Goal: Task Accomplishment & Management: Use online tool/utility

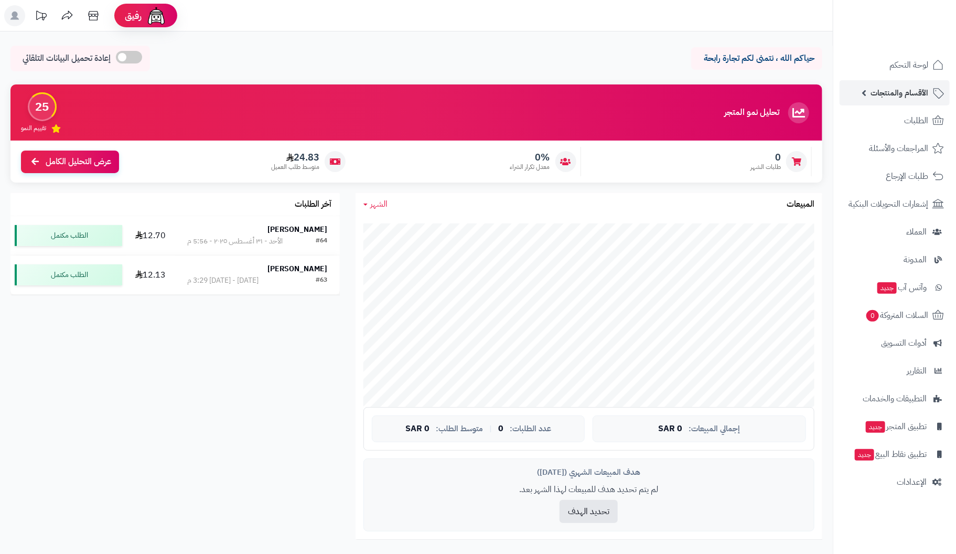
click at [924, 93] on span "الأقسام والمنتجات" at bounding box center [899, 92] width 58 height 15
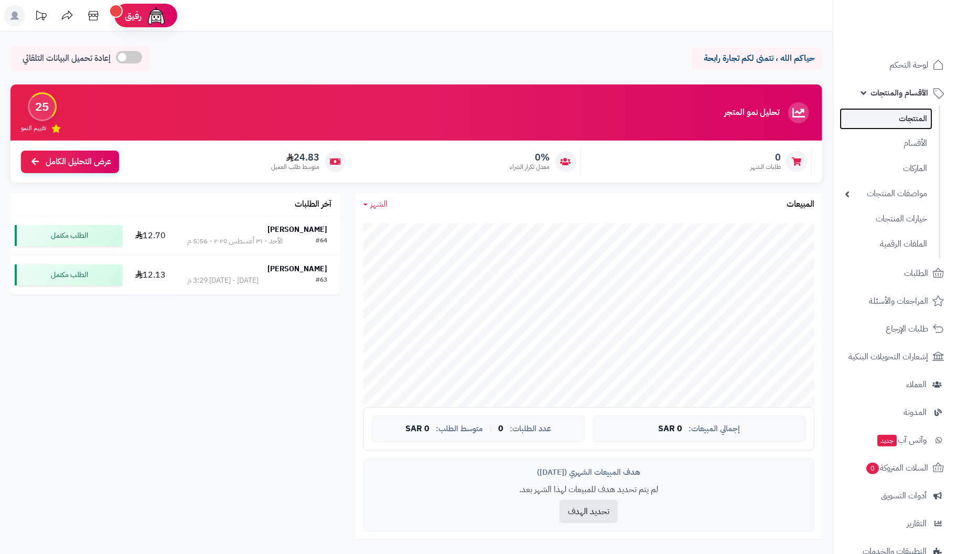
click at [916, 119] on link "المنتجات" at bounding box center [885, 118] width 93 height 21
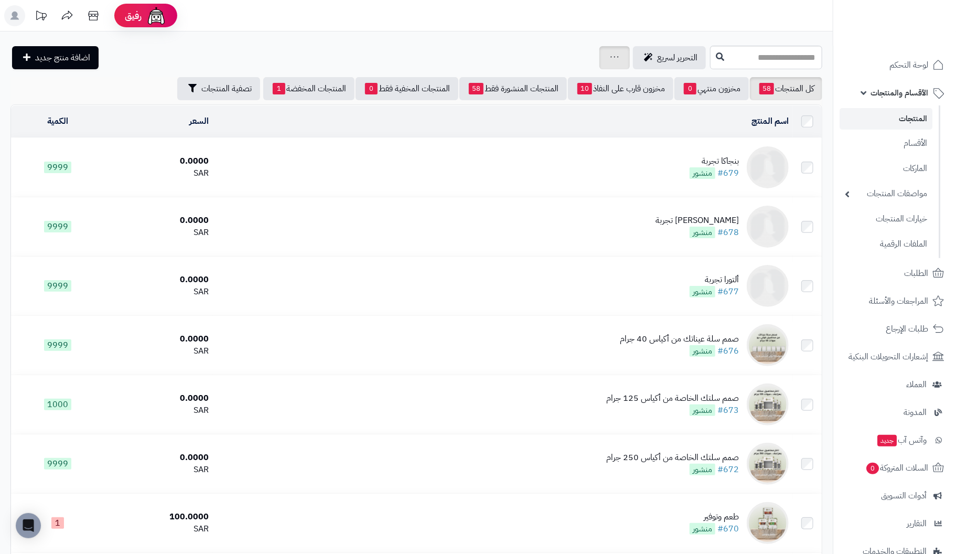
click at [599, 59] on div "جرد مخزون المنتجات جرد مخزون الخيارات فقط تعديل أسعار المنتجات الملصقات تصدير ا…" at bounding box center [614, 57] width 30 height 23
click at [599, 63] on div "جرد مخزون المنتجات جرد مخزون الخيارات فقط تعديل أسعار المنتجات الملصقات تصدير ا…" at bounding box center [614, 57] width 30 height 23
click at [610, 57] on icon at bounding box center [614, 56] width 8 height 7
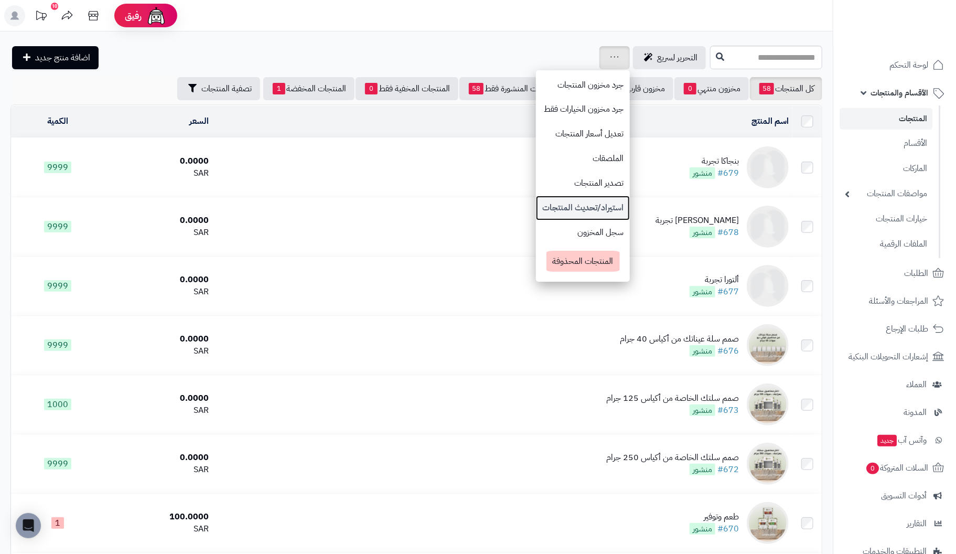
click at [536, 202] on link "استيراد/تحديث المنتجات" at bounding box center [583, 208] width 94 height 25
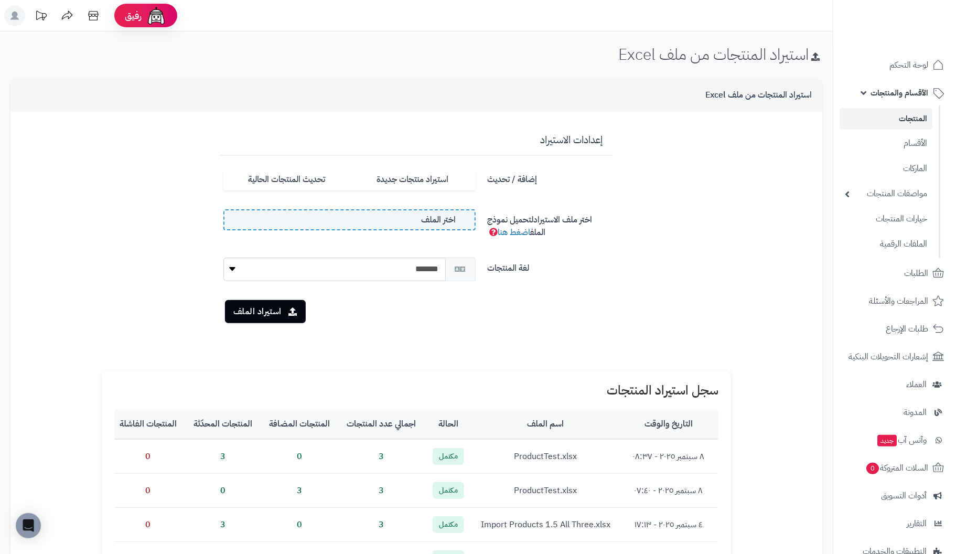
click at [449, 223] on span "اختر الملف" at bounding box center [438, 220] width 35 height 12
click at [0, 0] on input "اختر الملف" at bounding box center [0, 0] width 0 height 0
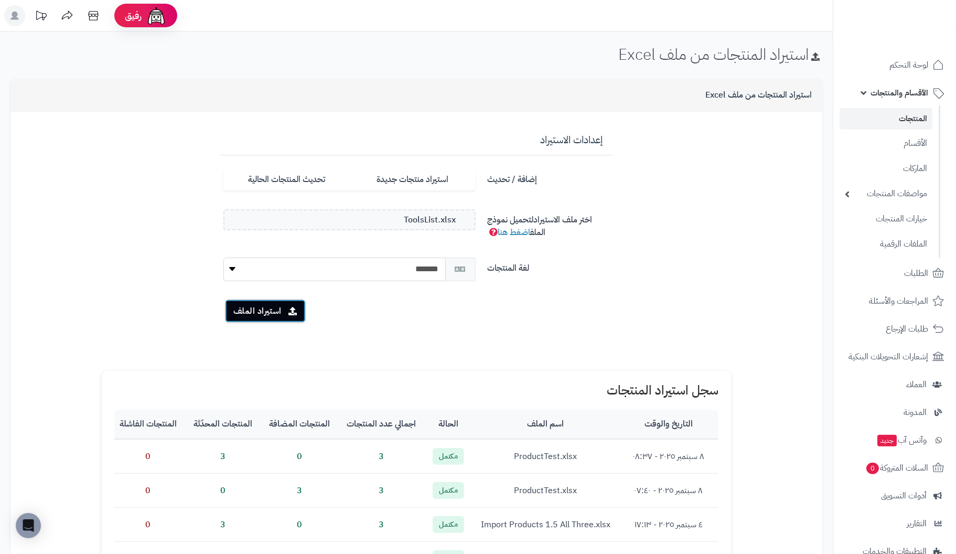
click at [263, 308] on button "استيراد الملف" at bounding box center [265, 310] width 81 height 23
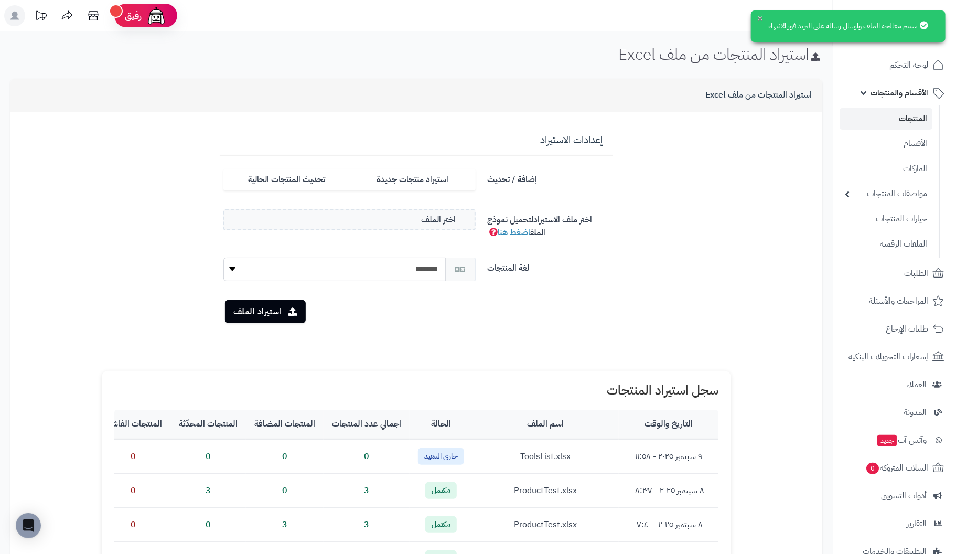
click at [758, 19] on button "×" at bounding box center [760, 18] width 8 height 8
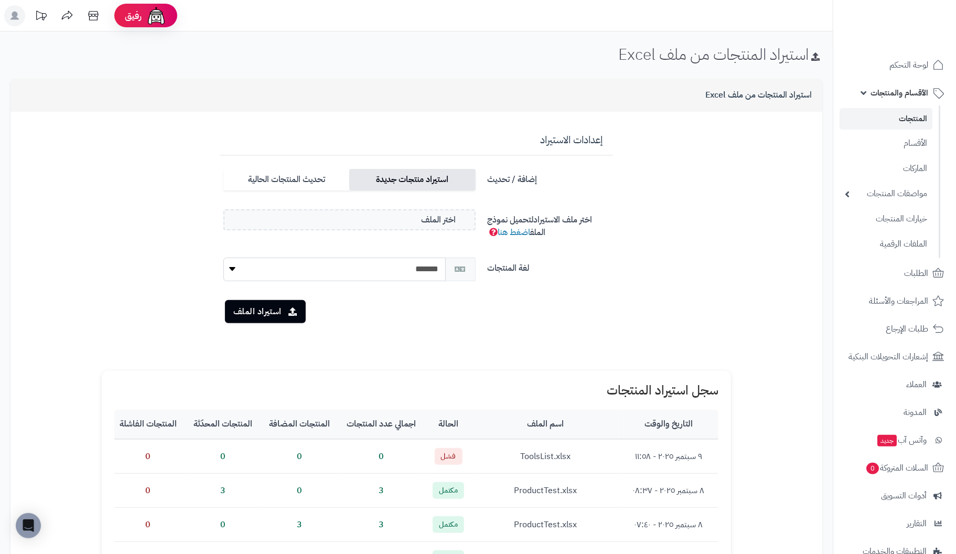
click at [446, 180] on label "استيراد منتجات جديدة" at bounding box center [412, 179] width 126 height 21
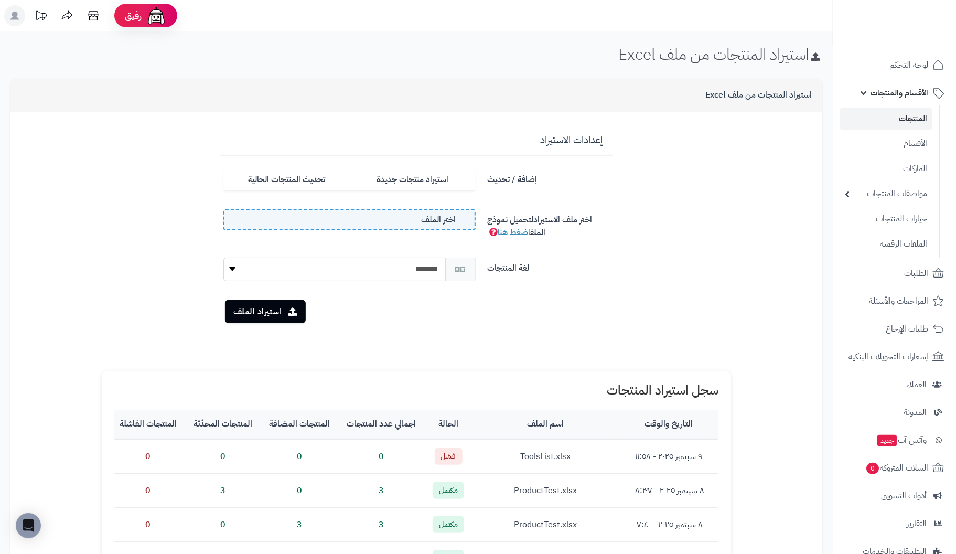
click at [438, 221] on span "اختر الملف" at bounding box center [438, 220] width 35 height 12
click at [0, 0] on input "اختر الملف" at bounding box center [0, 0] width 0 height 0
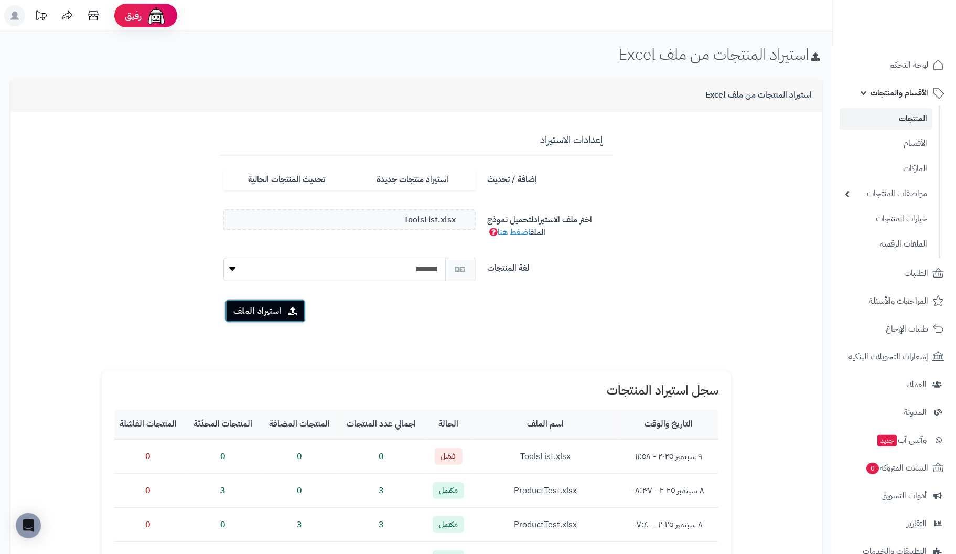
click at [275, 308] on button "استيراد الملف" at bounding box center [265, 310] width 81 height 23
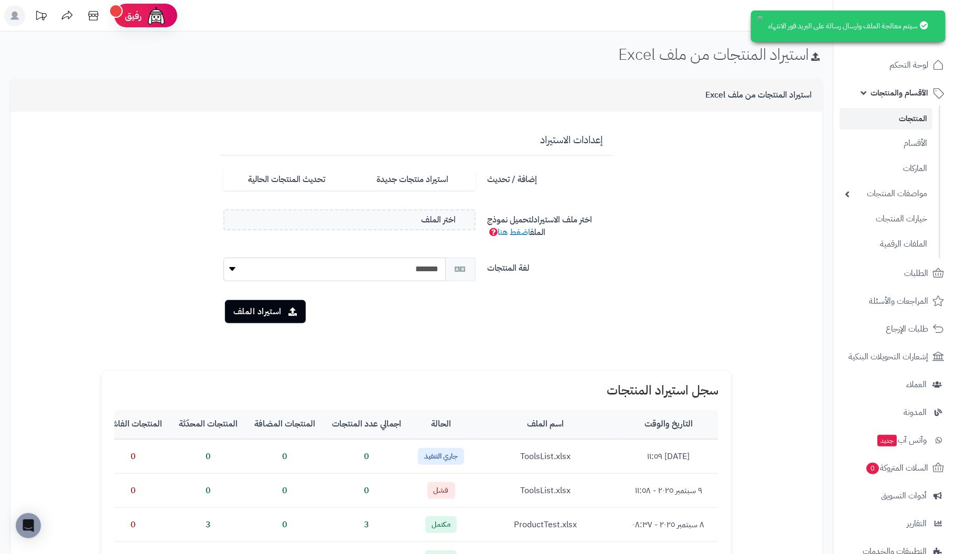
click at [757, 14] on button "×" at bounding box center [760, 18] width 8 height 8
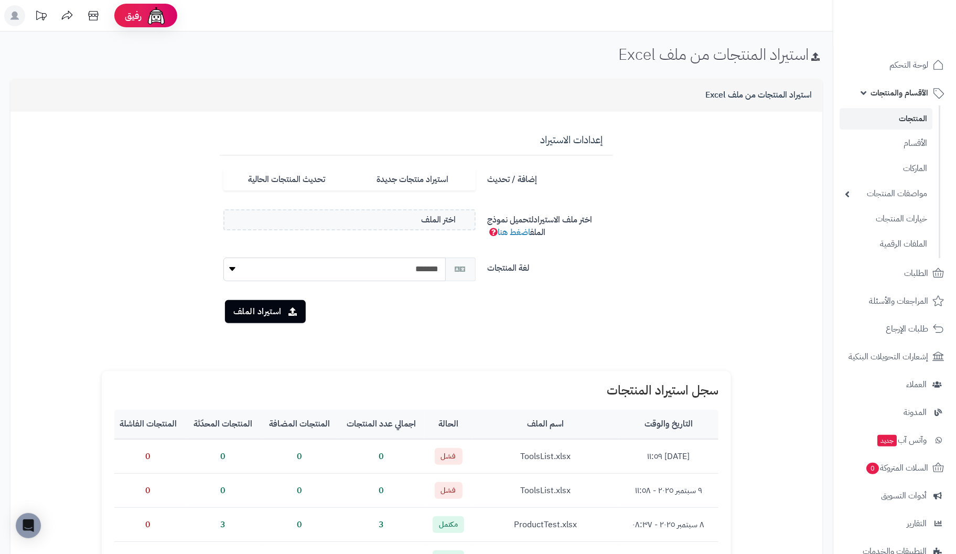
click at [448, 456] on span "فشل" at bounding box center [449, 456] width 28 height 17
click at [448, 490] on span "فشل" at bounding box center [449, 490] width 28 height 17
click at [419, 221] on label "اختر الملف" at bounding box center [349, 219] width 252 height 21
click at [0, 0] on input "اختر الملف" at bounding box center [0, 0] width 0 height 0
click at [254, 310] on button "استيراد الملف" at bounding box center [265, 310] width 81 height 23
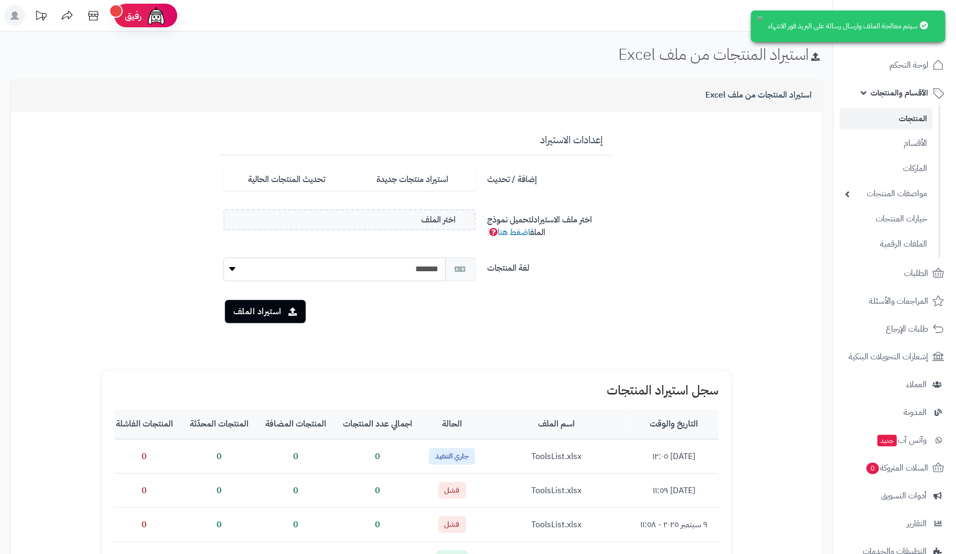
click at [756, 20] on button "×" at bounding box center [760, 18] width 8 height 8
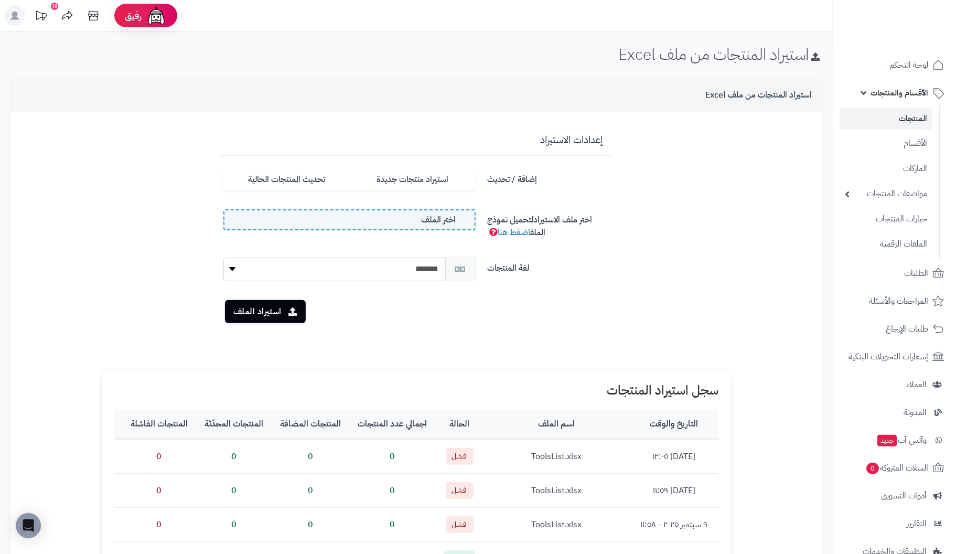
click at [408, 220] on label "اختر الملف" at bounding box center [349, 219] width 252 height 21
click at [0, 0] on input "اختر الملف" at bounding box center [0, 0] width 0 height 0
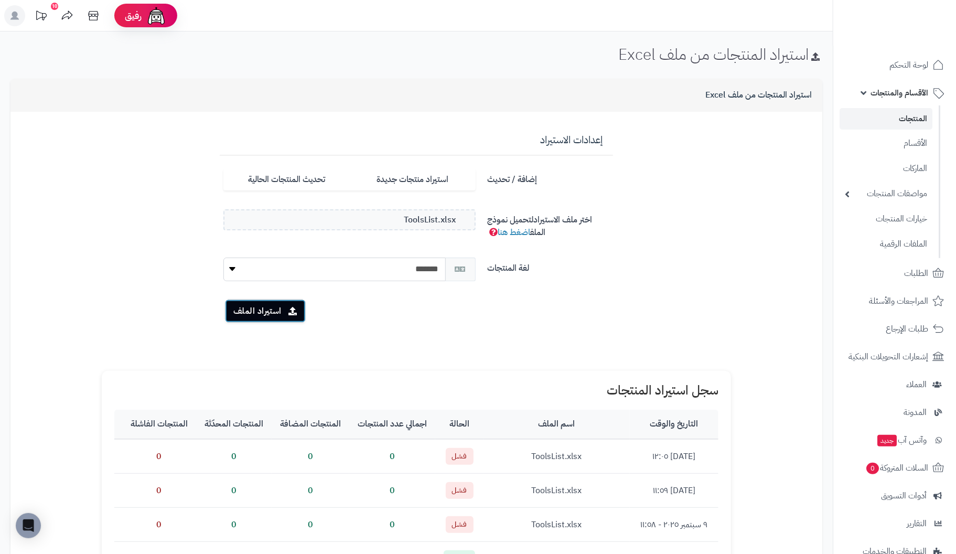
click at [248, 310] on button "استيراد الملف" at bounding box center [265, 310] width 81 height 23
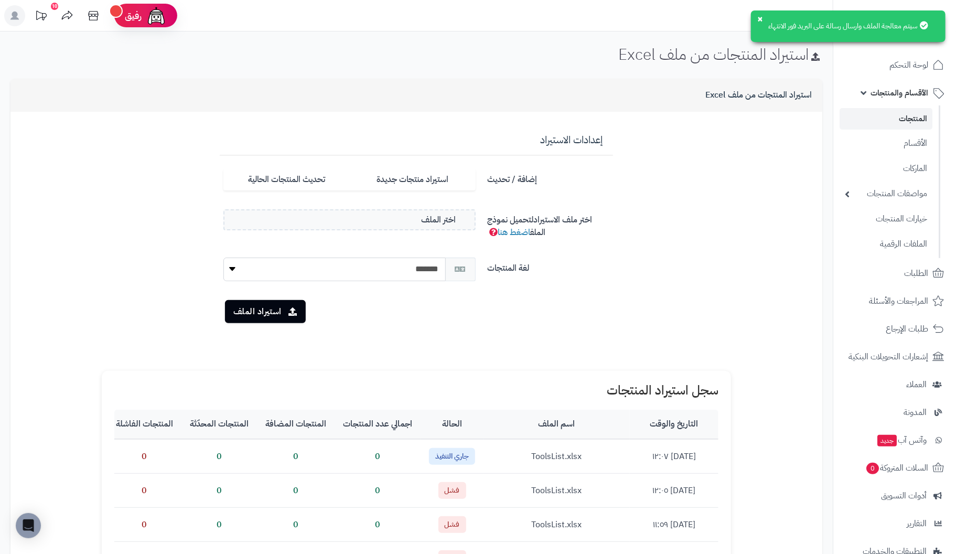
click at [820, 30] on div "سيتم معالجة الملف وارسال رسالة على البريد فور الانتهاء ×" at bounding box center [848, 25] width 194 height 31
click at [759, 17] on button "×" at bounding box center [760, 18] width 8 height 8
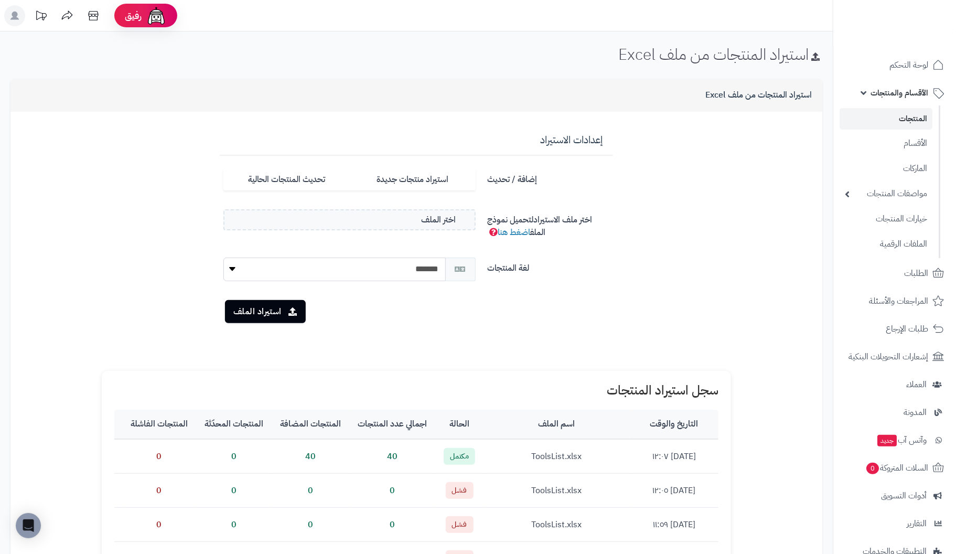
click at [915, 118] on link "المنتجات" at bounding box center [885, 118] width 93 height 21
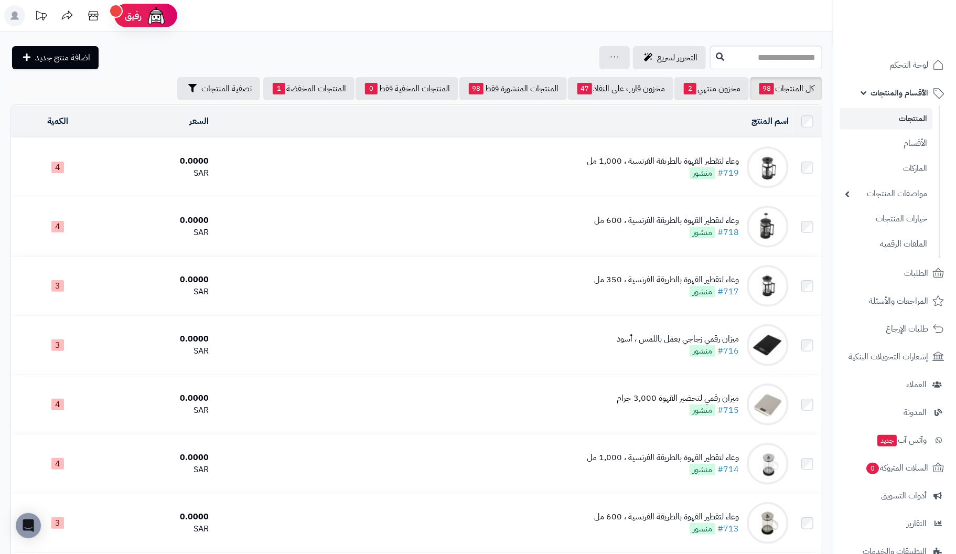
click at [706, 160] on div "وعاء لتقطير القهوة بالطريقة الفرنسية ، 1,000 مل" at bounding box center [663, 161] width 152 height 12
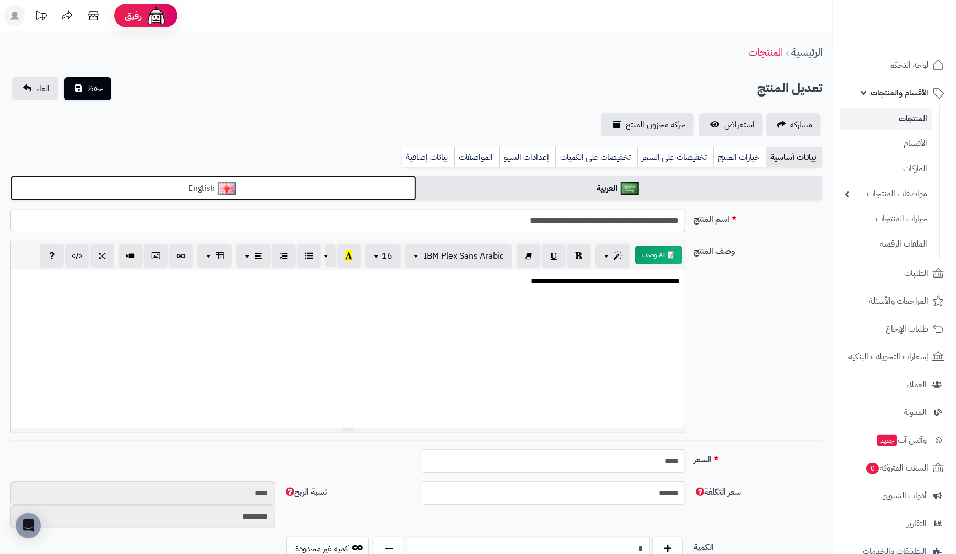
click at [356, 183] on link "English" at bounding box center [213, 189] width 406 height 26
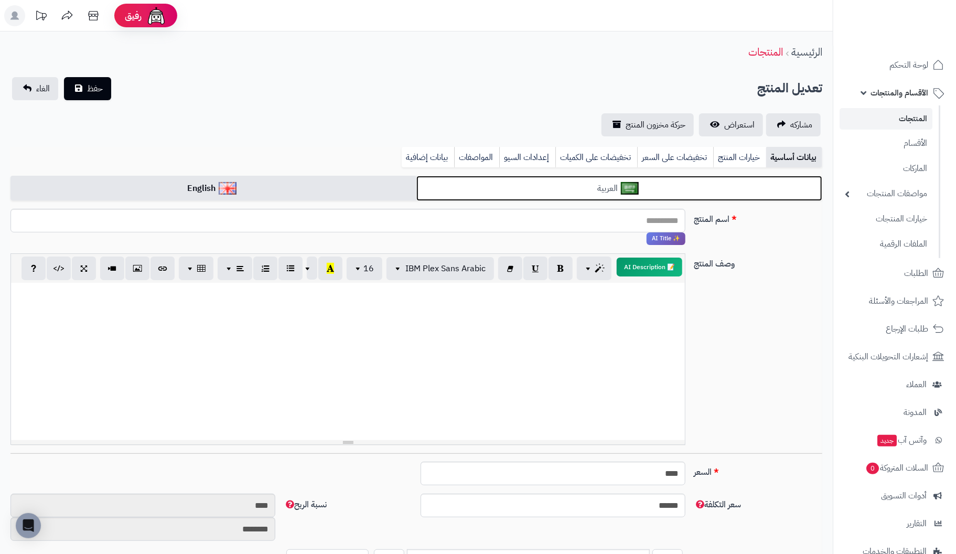
click at [539, 184] on link "العربية" at bounding box center [619, 189] width 406 height 26
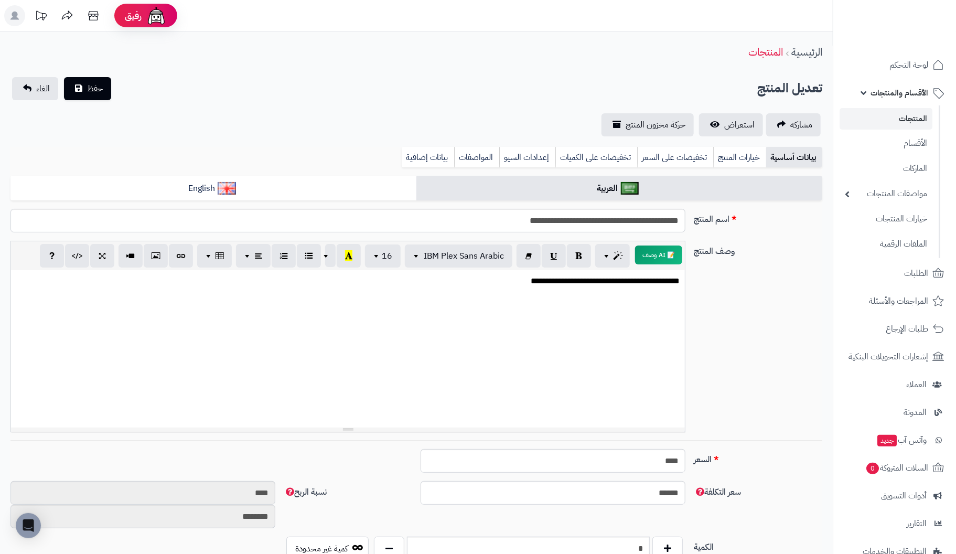
click at [906, 115] on link "المنتجات" at bounding box center [885, 118] width 93 height 21
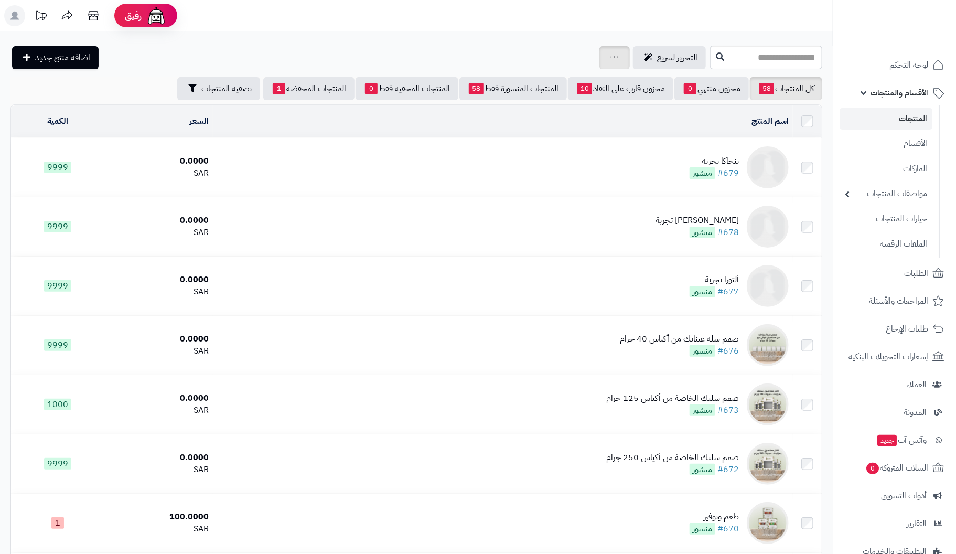
click at [610, 53] on icon at bounding box center [614, 56] width 8 height 7
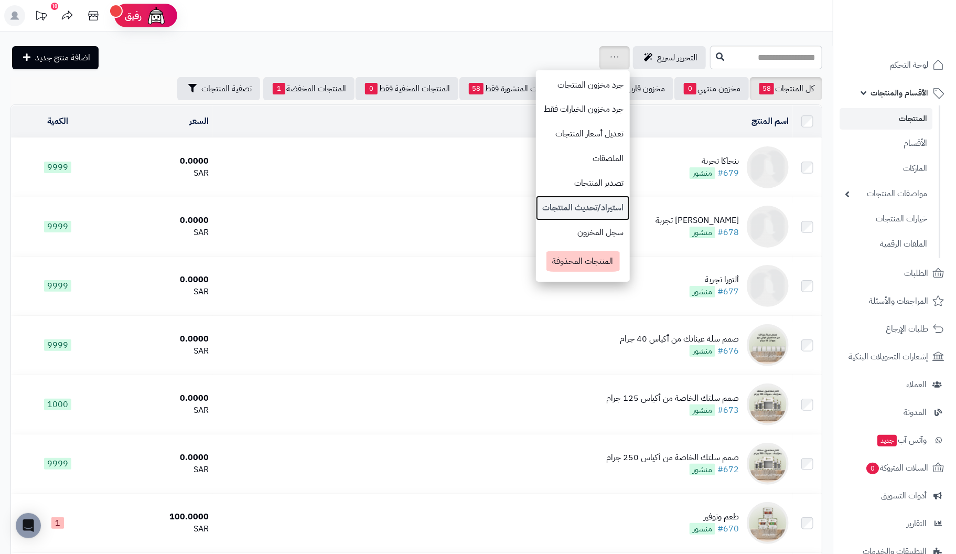
click at [536, 204] on link "استيراد/تحديث المنتجات" at bounding box center [583, 208] width 94 height 25
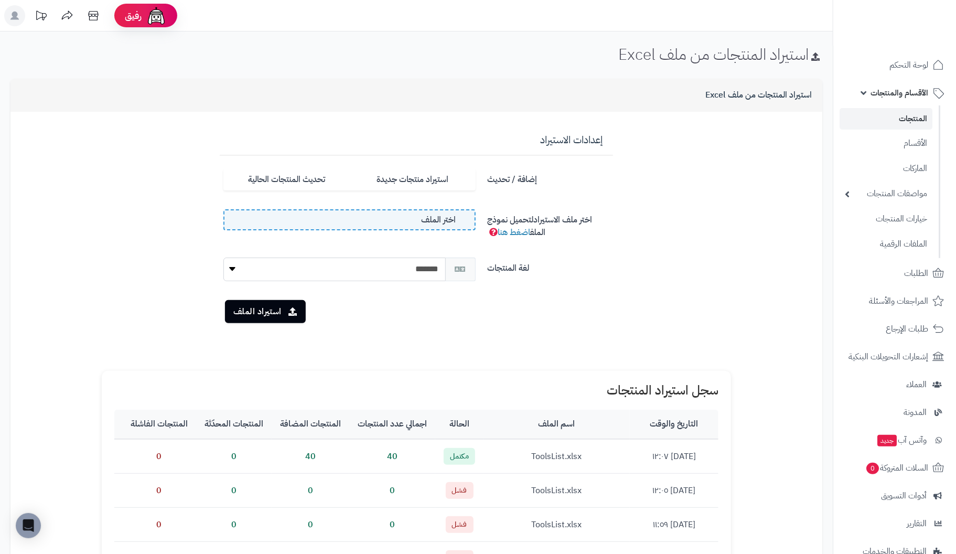
click at [447, 222] on span "اختر الملف" at bounding box center [438, 220] width 35 height 12
click at [0, 0] on input "اختر الملف" at bounding box center [0, 0] width 0 height 0
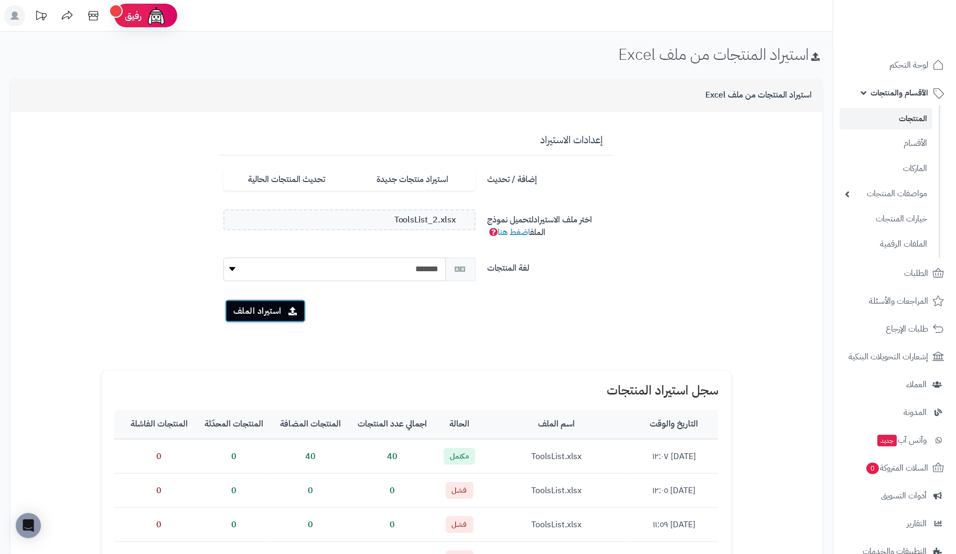
click at [256, 308] on button "استيراد الملف" at bounding box center [265, 310] width 81 height 23
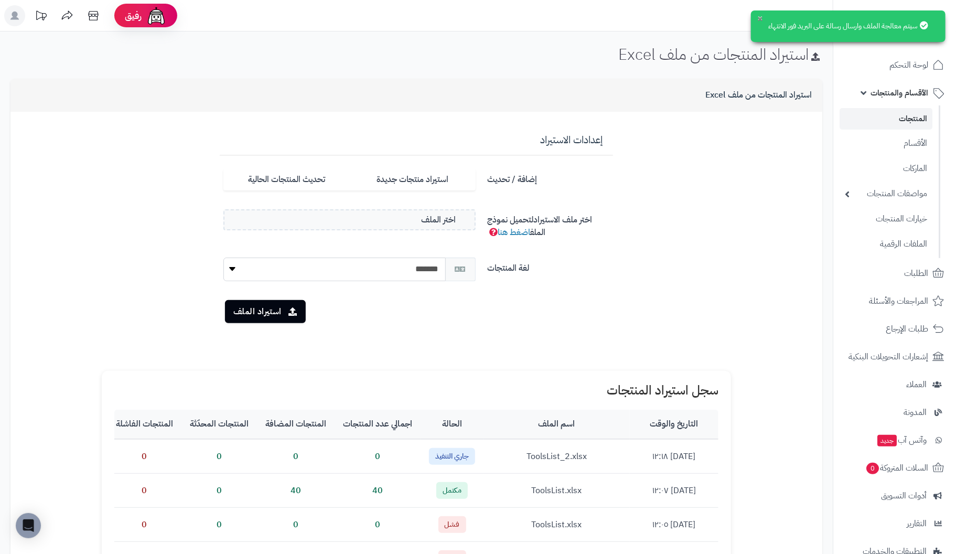
click at [758, 19] on button "×" at bounding box center [760, 18] width 8 height 8
